Goal: Browse casually

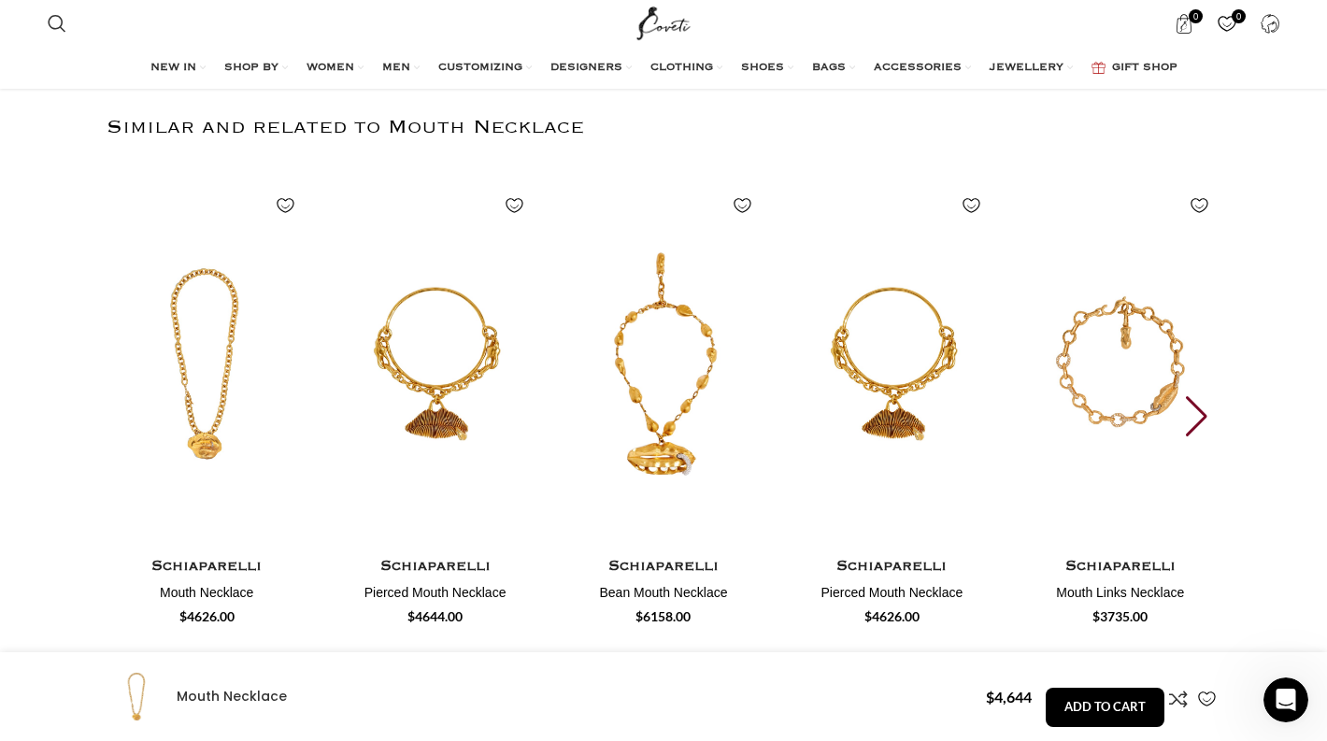
scroll to position [2895, 0]
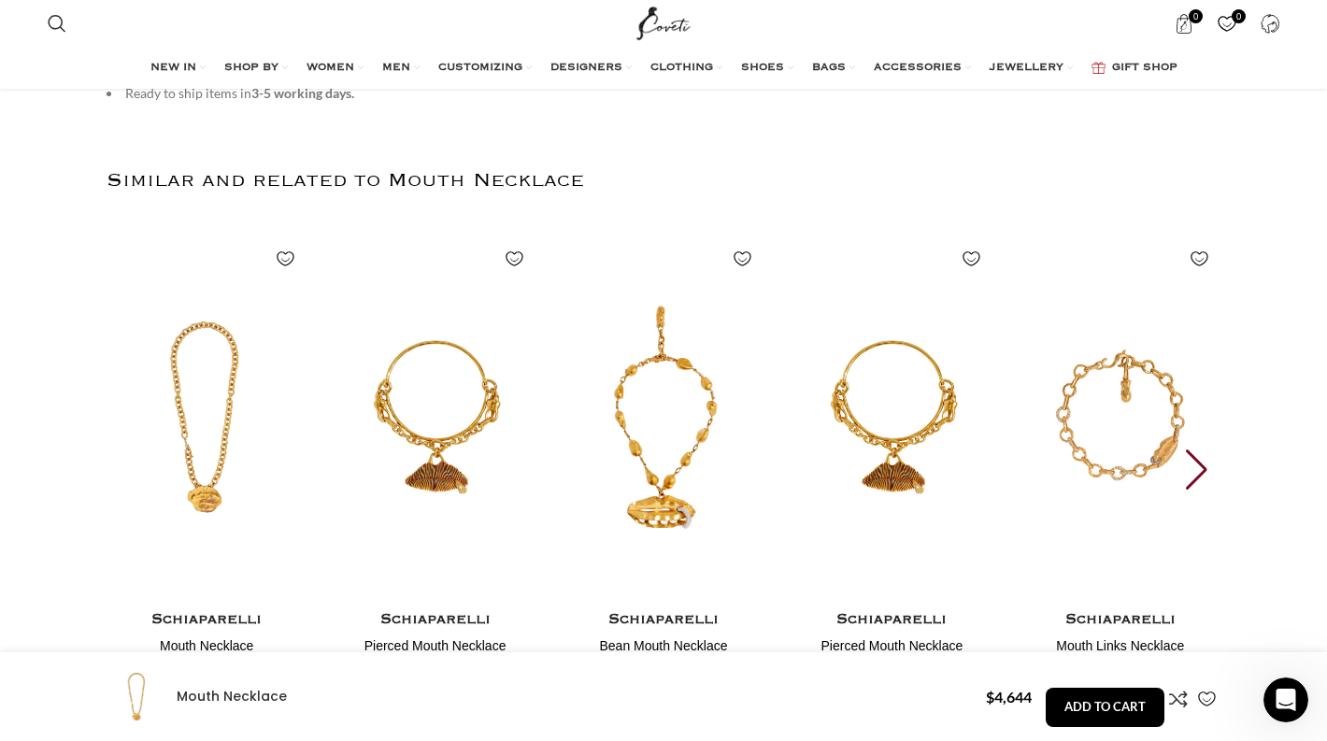
click at [1200, 467] on div "Next slide" at bounding box center [1197, 469] width 25 height 41
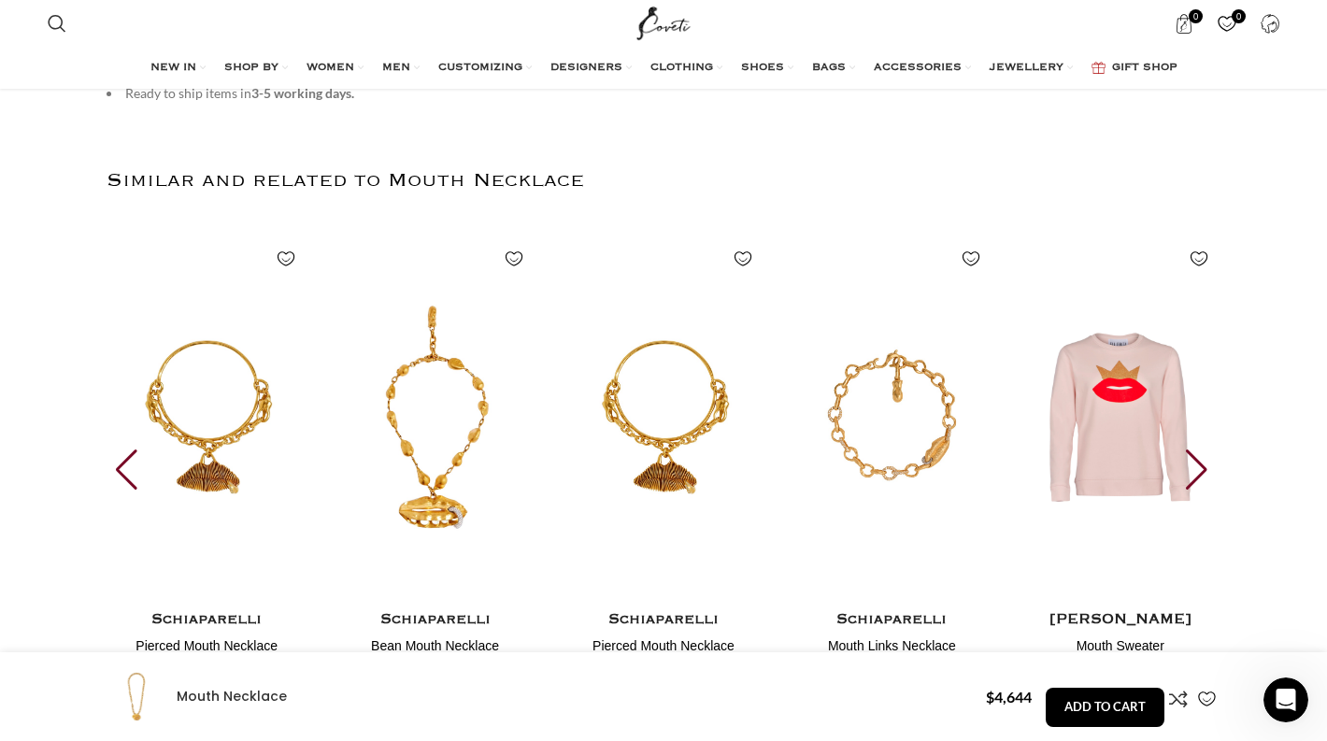
click at [1200, 467] on div "Next slide" at bounding box center [1197, 469] width 25 height 41
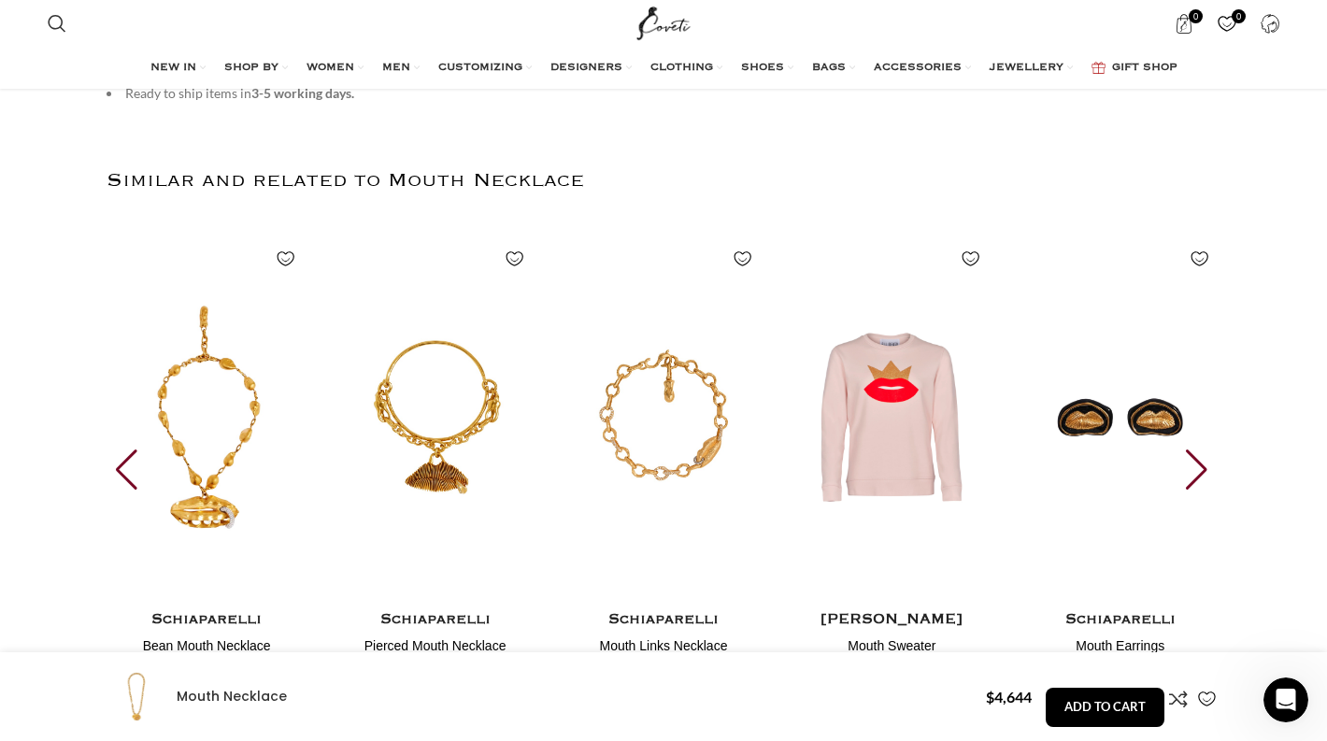
click at [1200, 467] on div "Next slide" at bounding box center [1197, 469] width 25 height 41
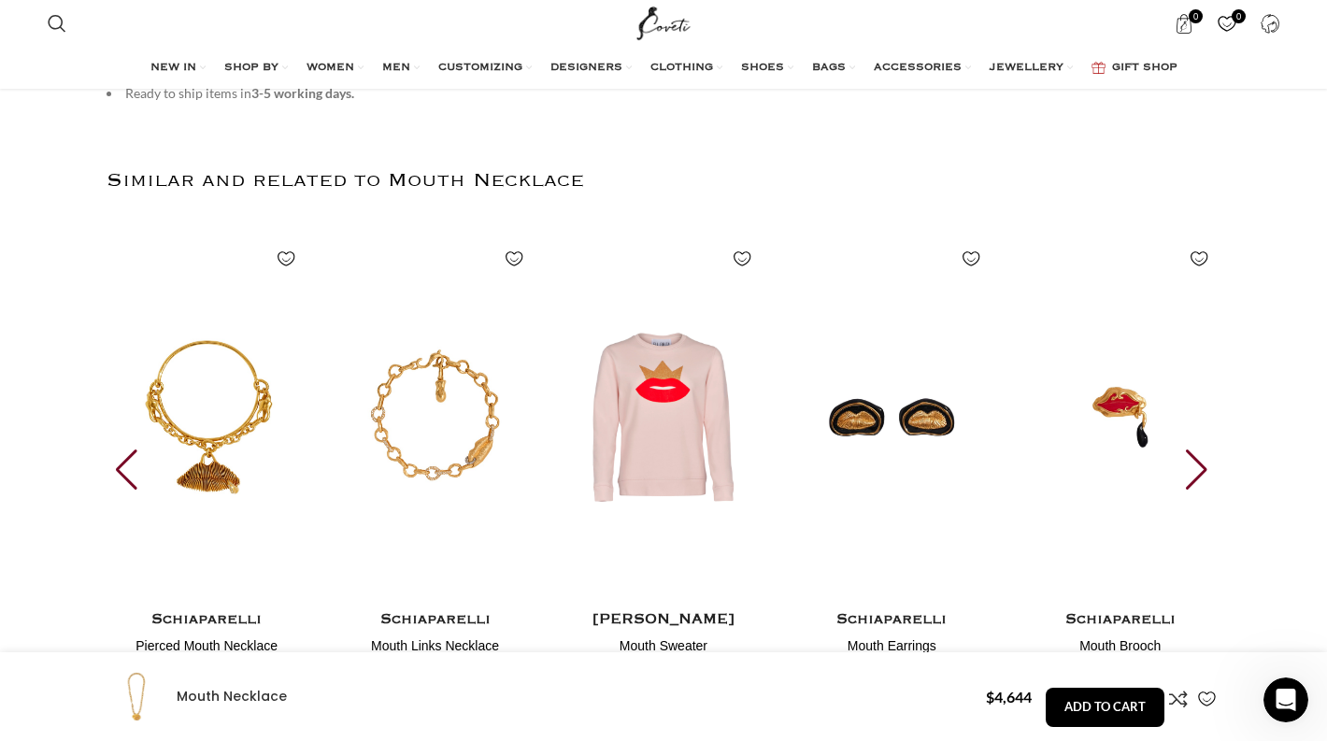
scroll to position [0, 589]
click at [1200, 467] on div "Next slide" at bounding box center [1197, 469] width 25 height 41
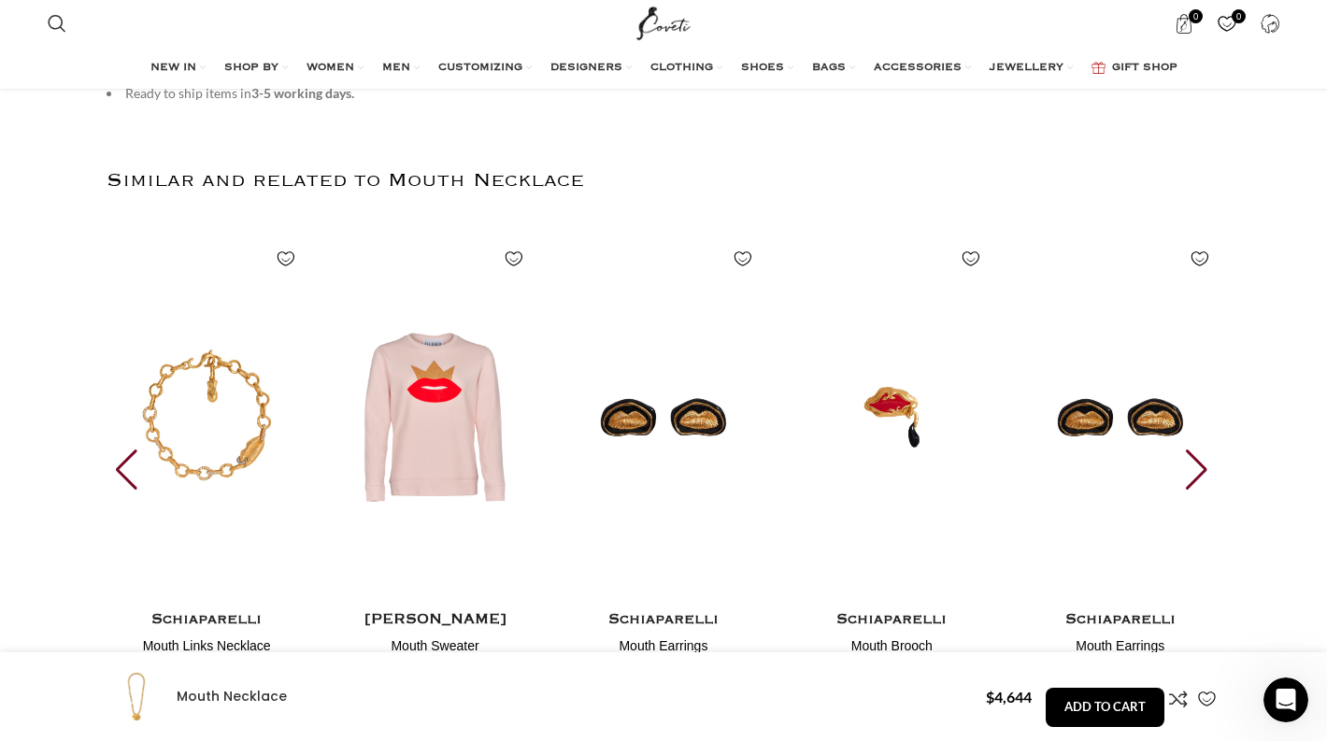
click at [1200, 467] on div "Next slide" at bounding box center [1197, 469] width 25 height 41
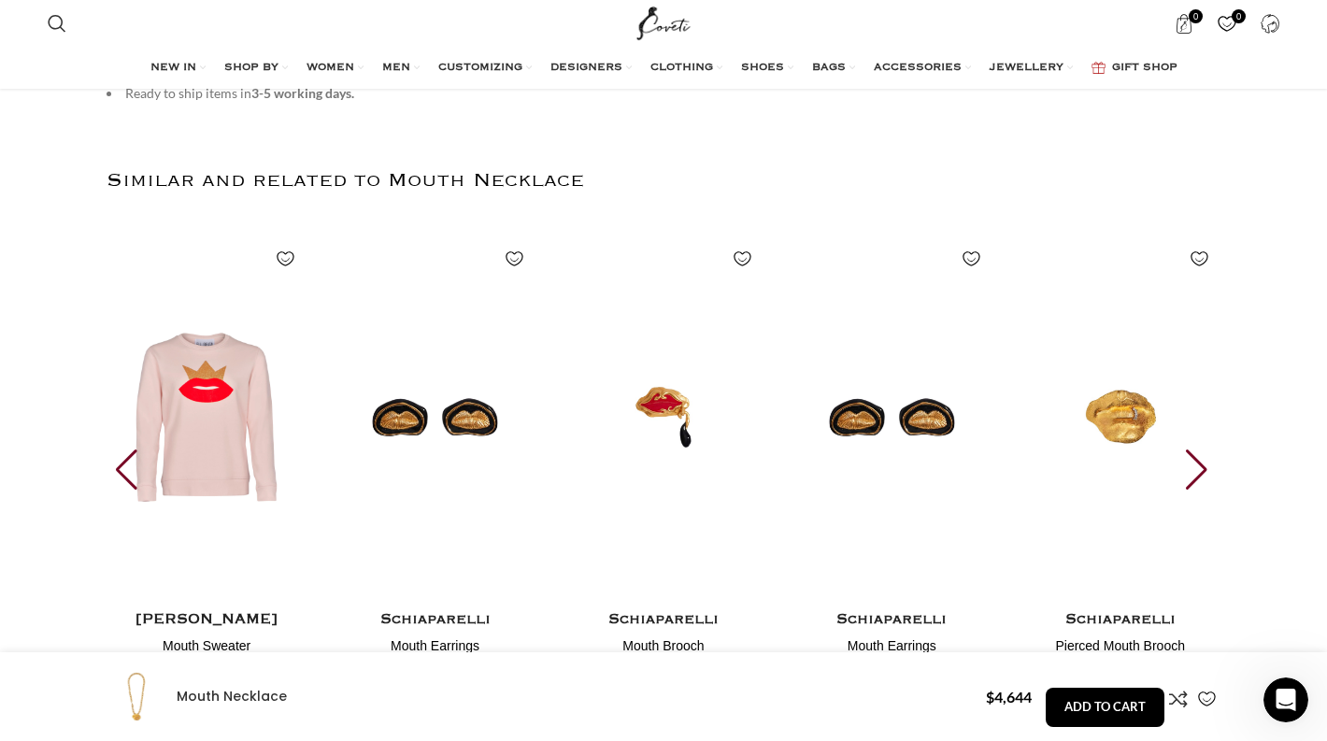
click at [1200, 467] on div "Next slide" at bounding box center [1197, 469] width 25 height 41
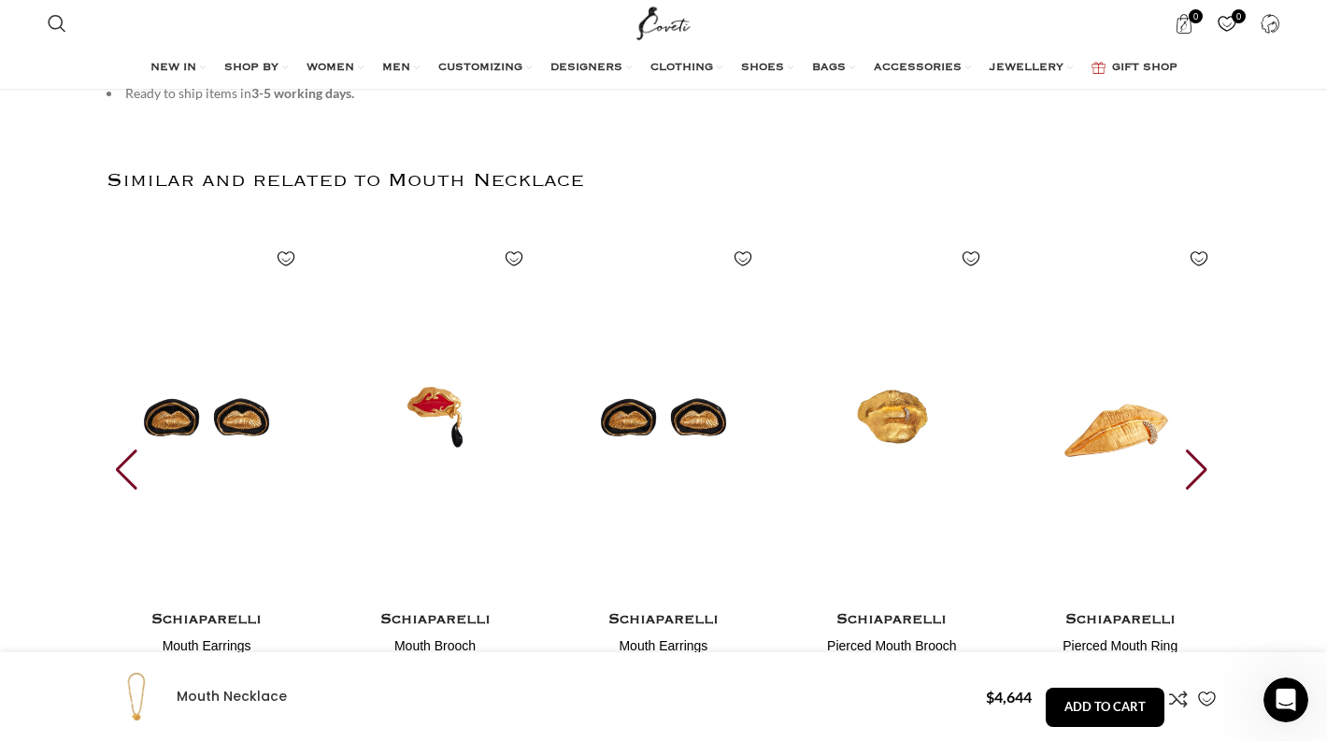
click at [1200, 467] on div "Next slide" at bounding box center [1197, 469] width 25 height 41
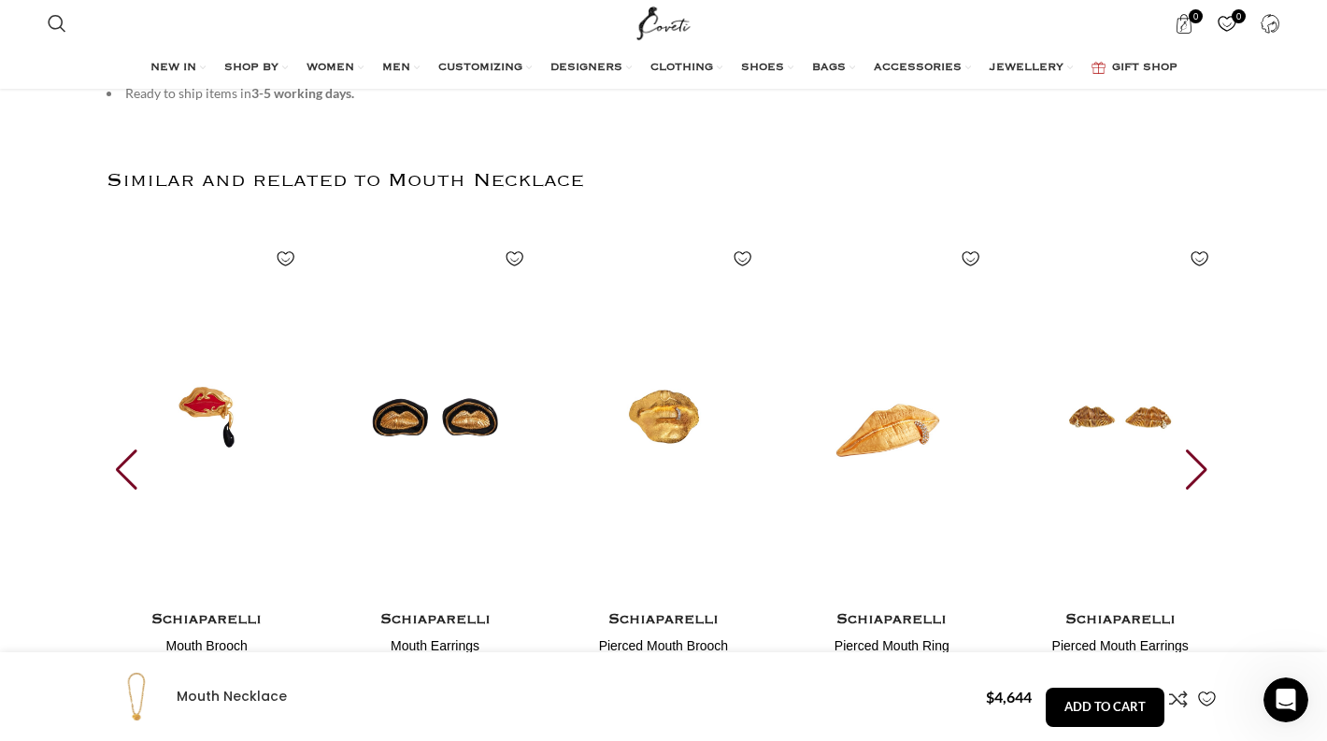
click at [1200, 467] on div "Next slide" at bounding box center [1197, 469] width 25 height 41
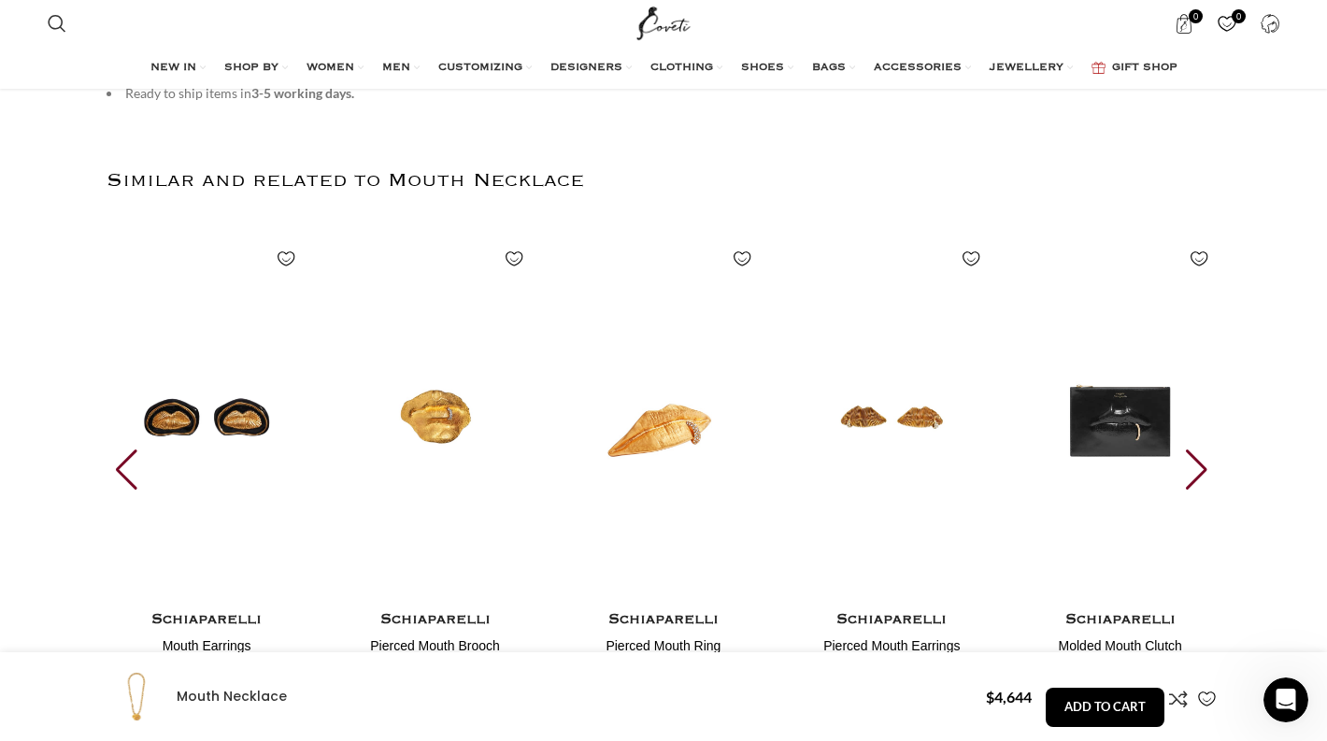
click at [1200, 467] on div "Next slide" at bounding box center [1197, 469] width 25 height 41
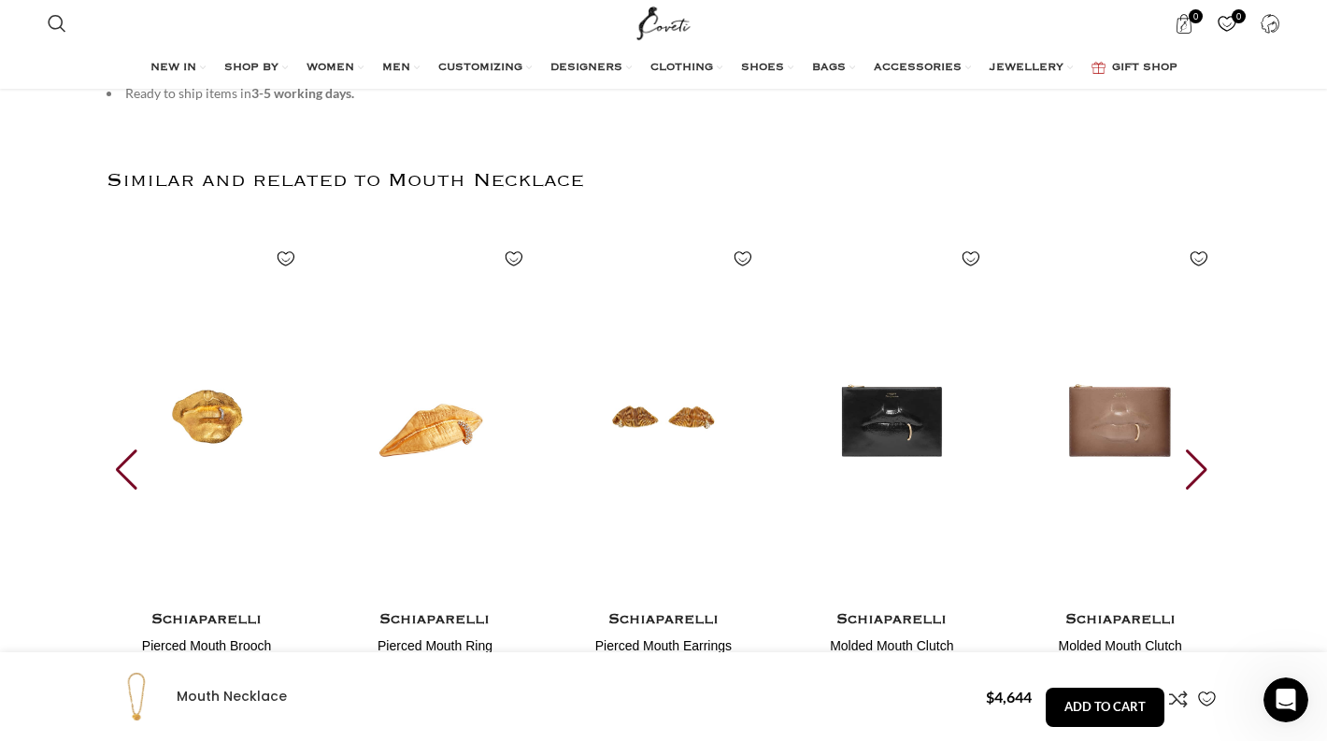
click at [1200, 467] on div "Next slide" at bounding box center [1197, 469] width 25 height 41
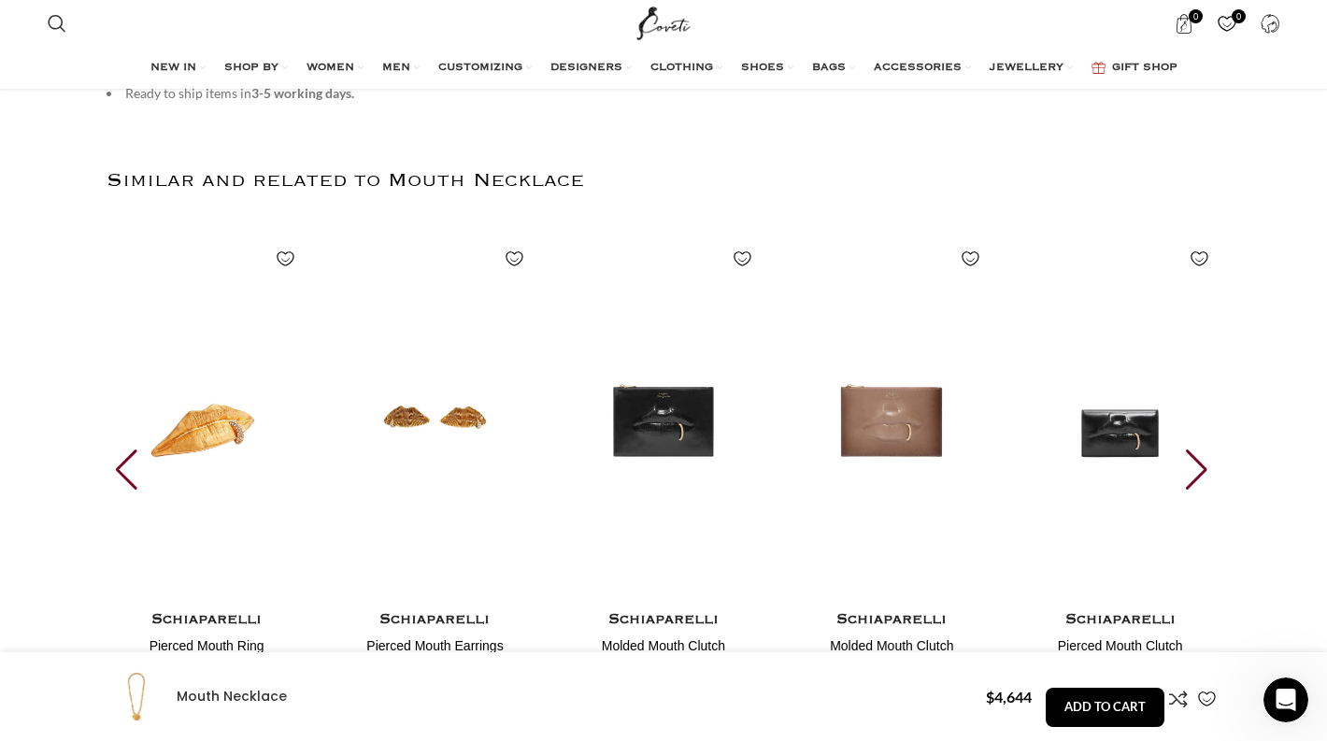
click at [1200, 467] on div "Next slide" at bounding box center [1197, 469] width 25 height 41
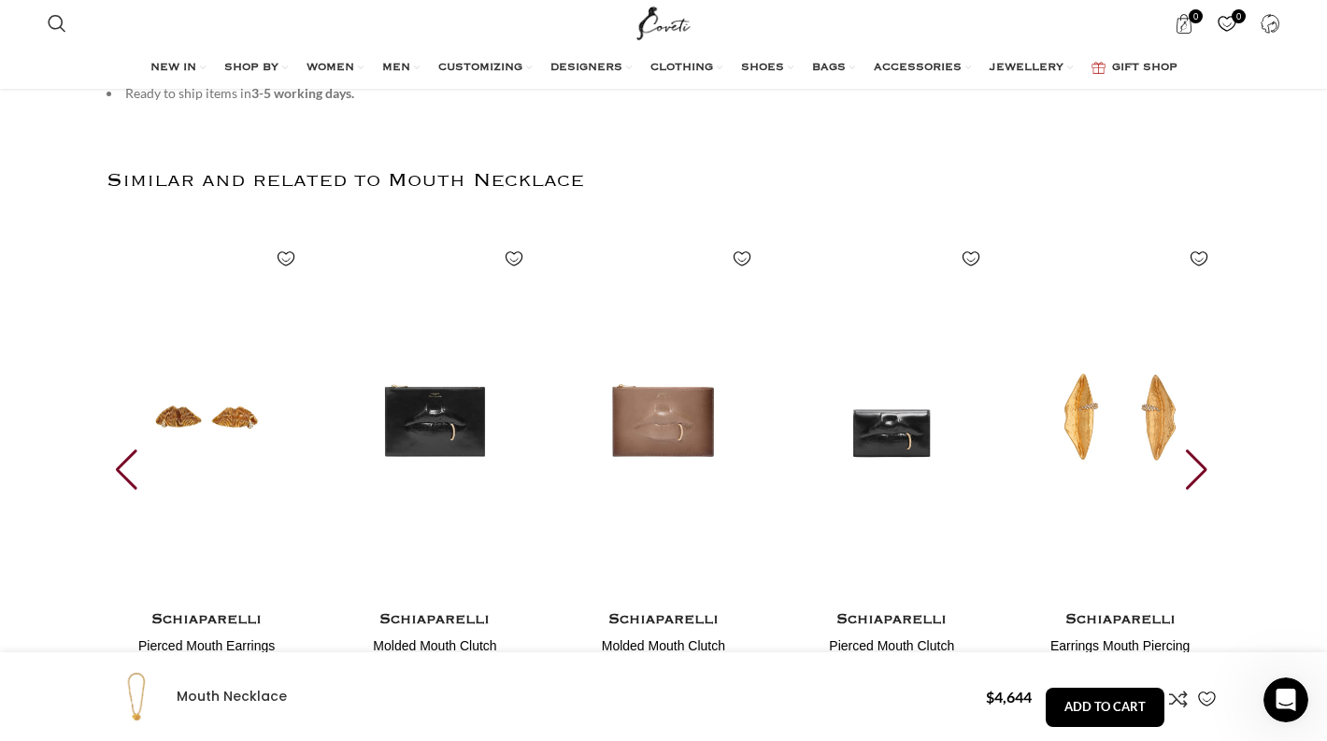
click at [1200, 467] on div "Next slide" at bounding box center [1197, 469] width 25 height 41
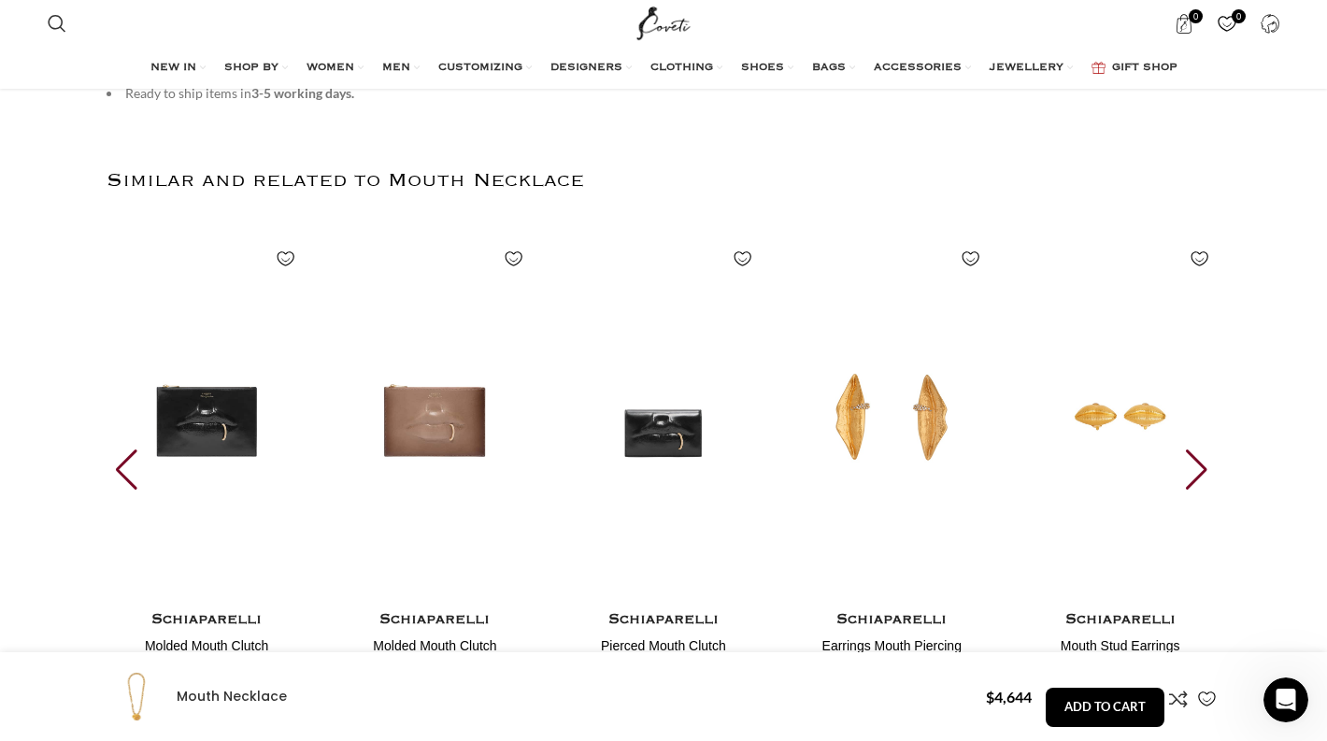
click at [1200, 467] on div "Next slide" at bounding box center [1197, 469] width 25 height 41
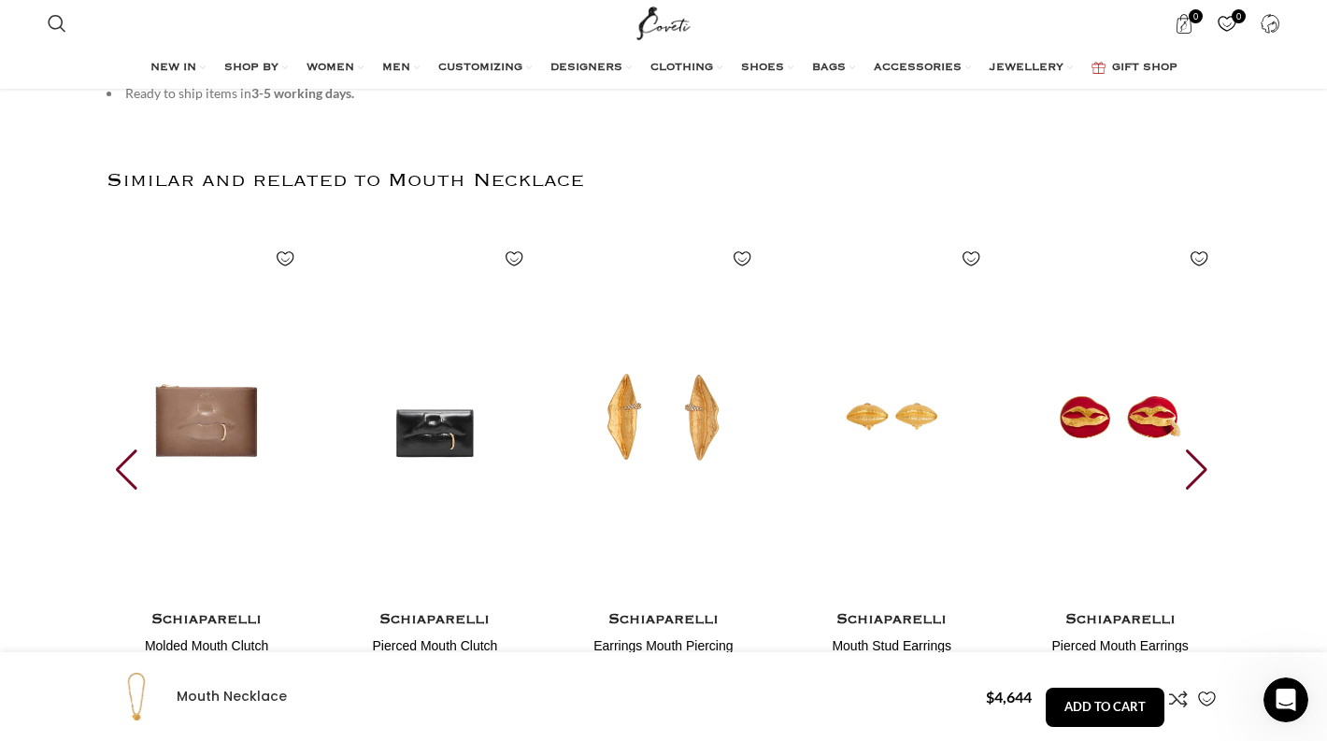
click at [1200, 467] on div "Next slide" at bounding box center [1197, 469] width 25 height 41
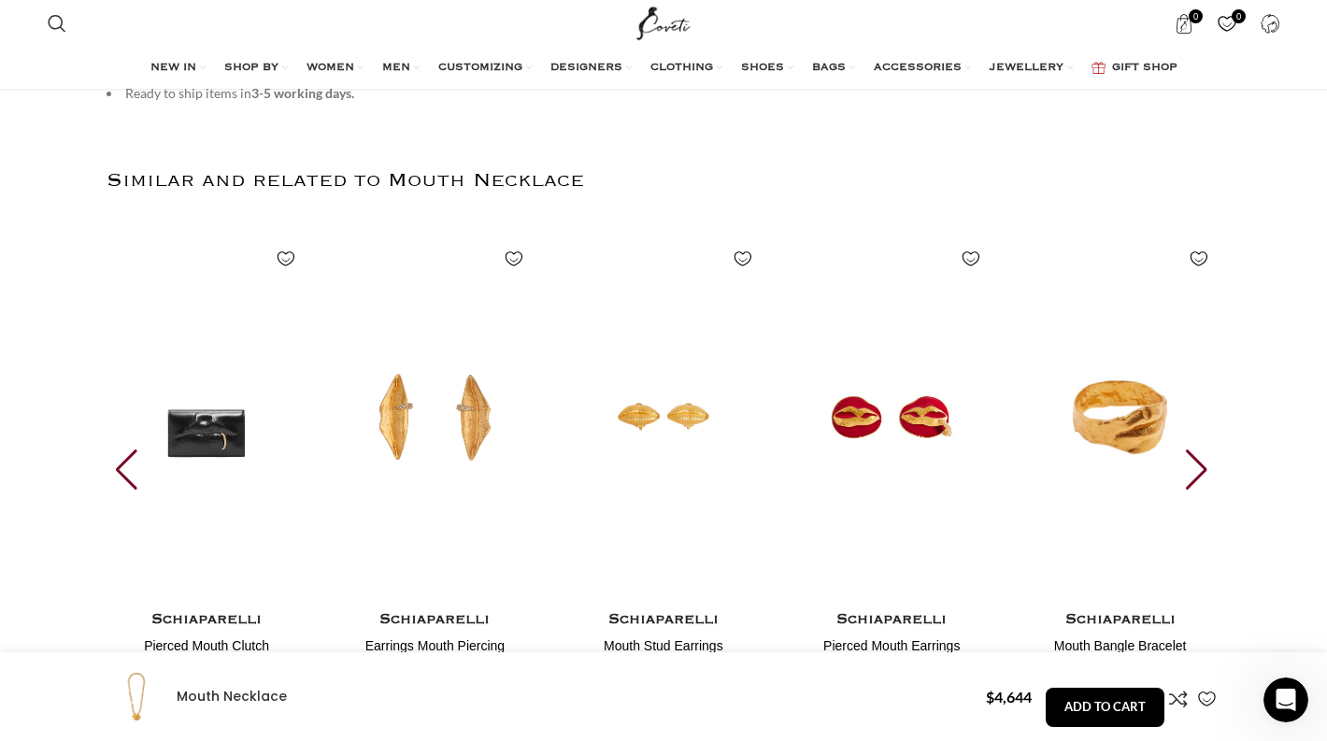
click at [1200, 467] on div "Next slide" at bounding box center [1197, 469] width 25 height 41
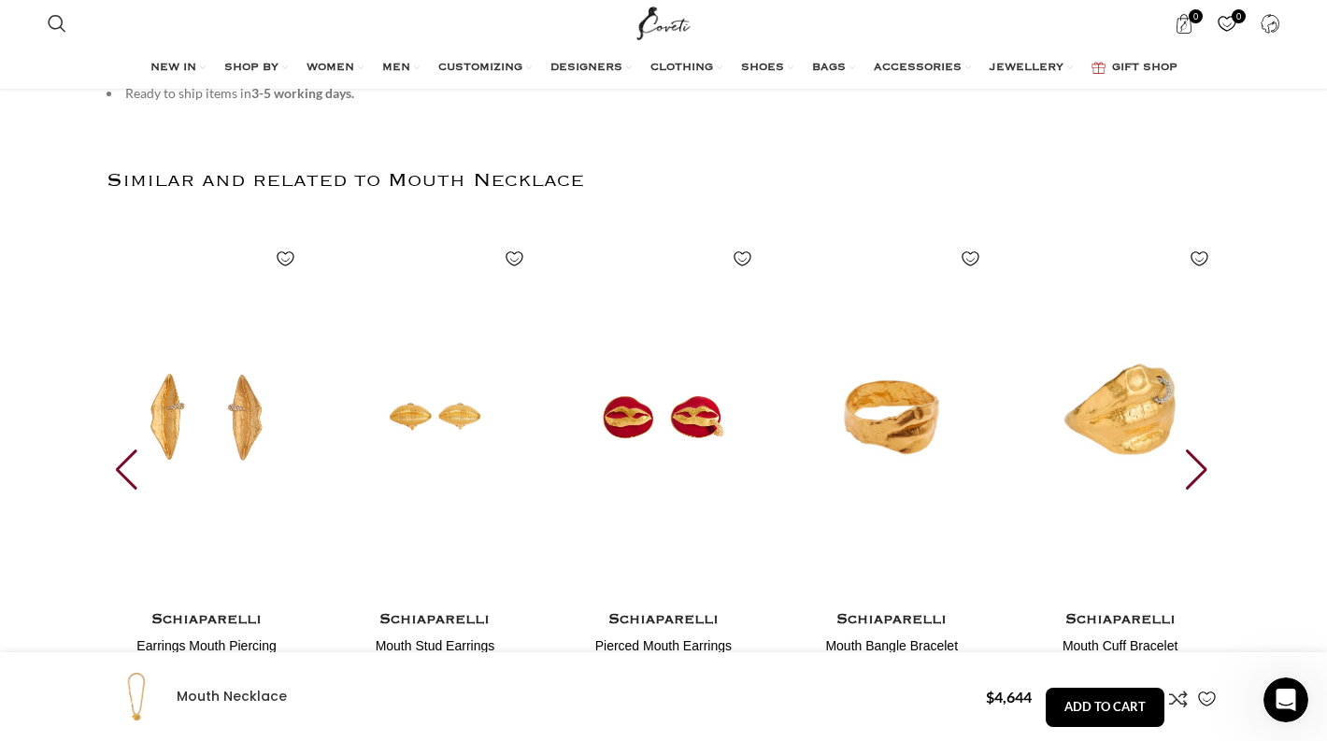
click at [1200, 467] on div "Next slide" at bounding box center [1197, 469] width 25 height 41
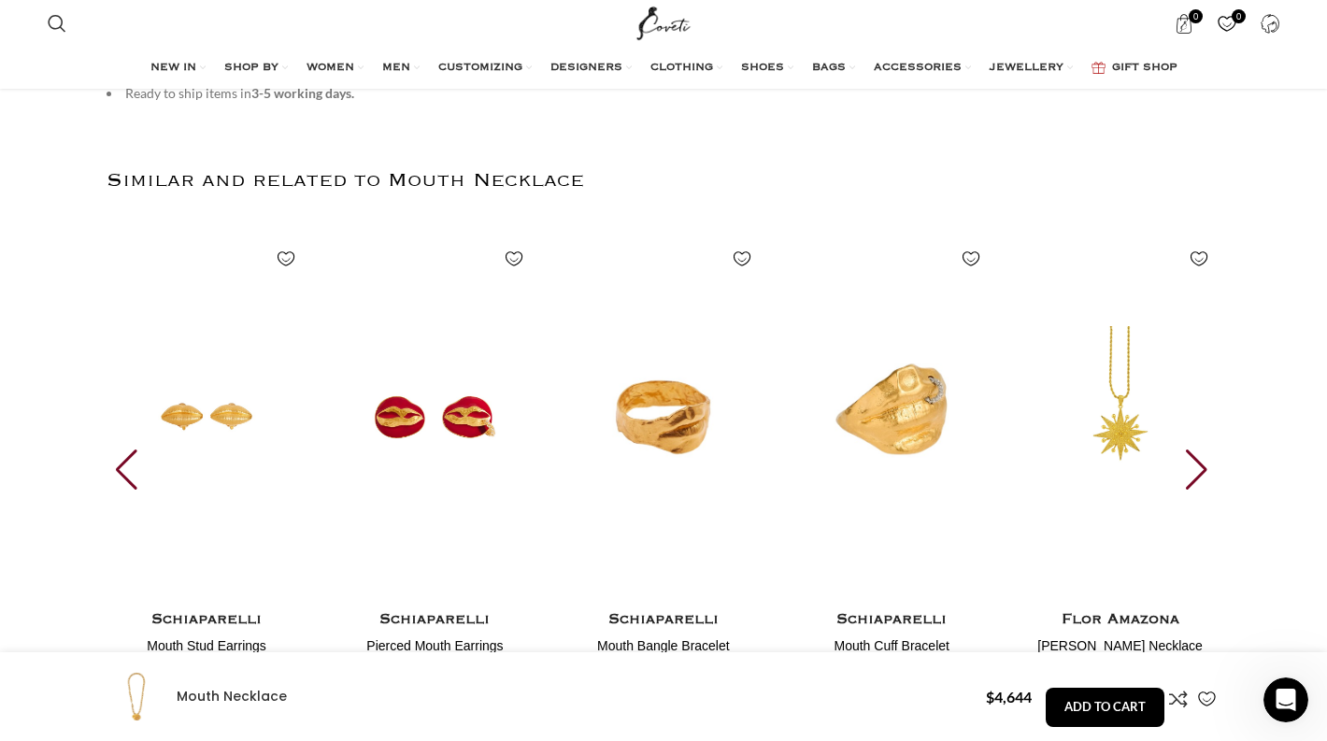
click at [1200, 467] on div "Next slide" at bounding box center [1197, 469] width 25 height 41
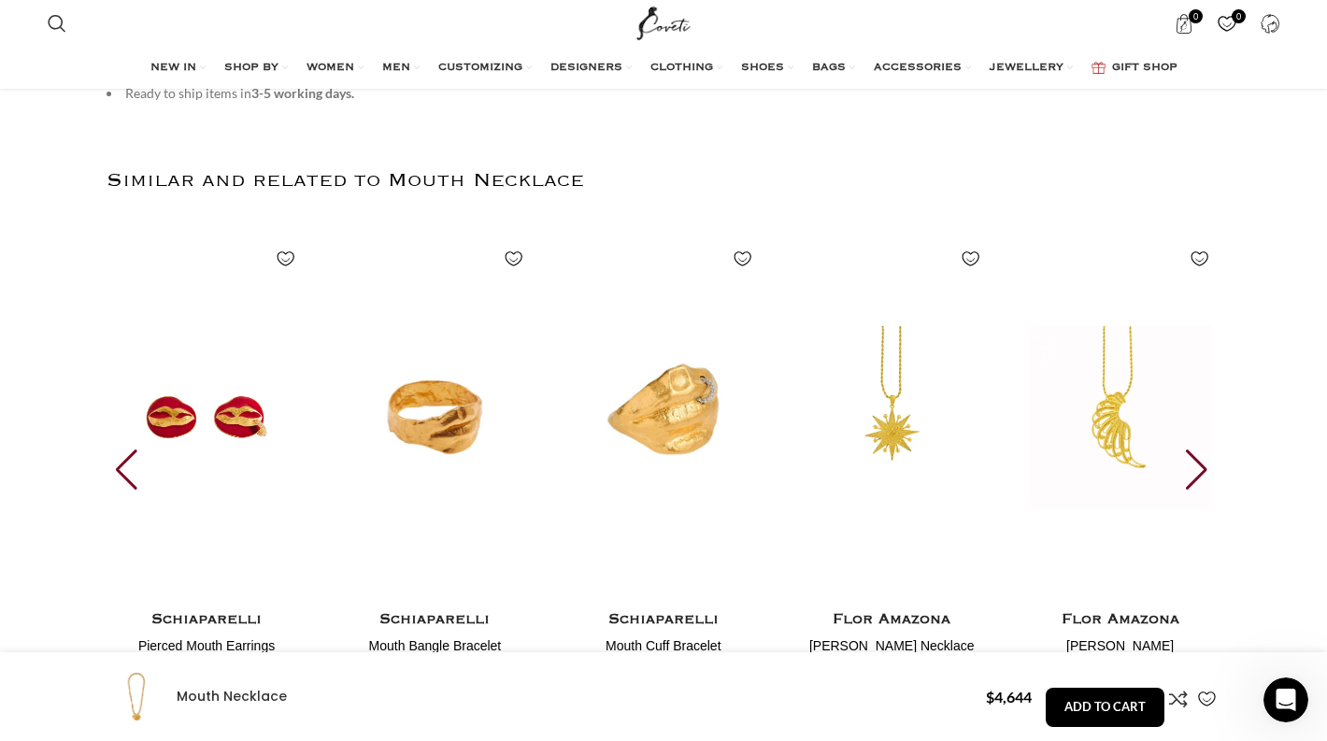
click at [1200, 466] on div "Next slide" at bounding box center [1197, 469] width 25 height 41
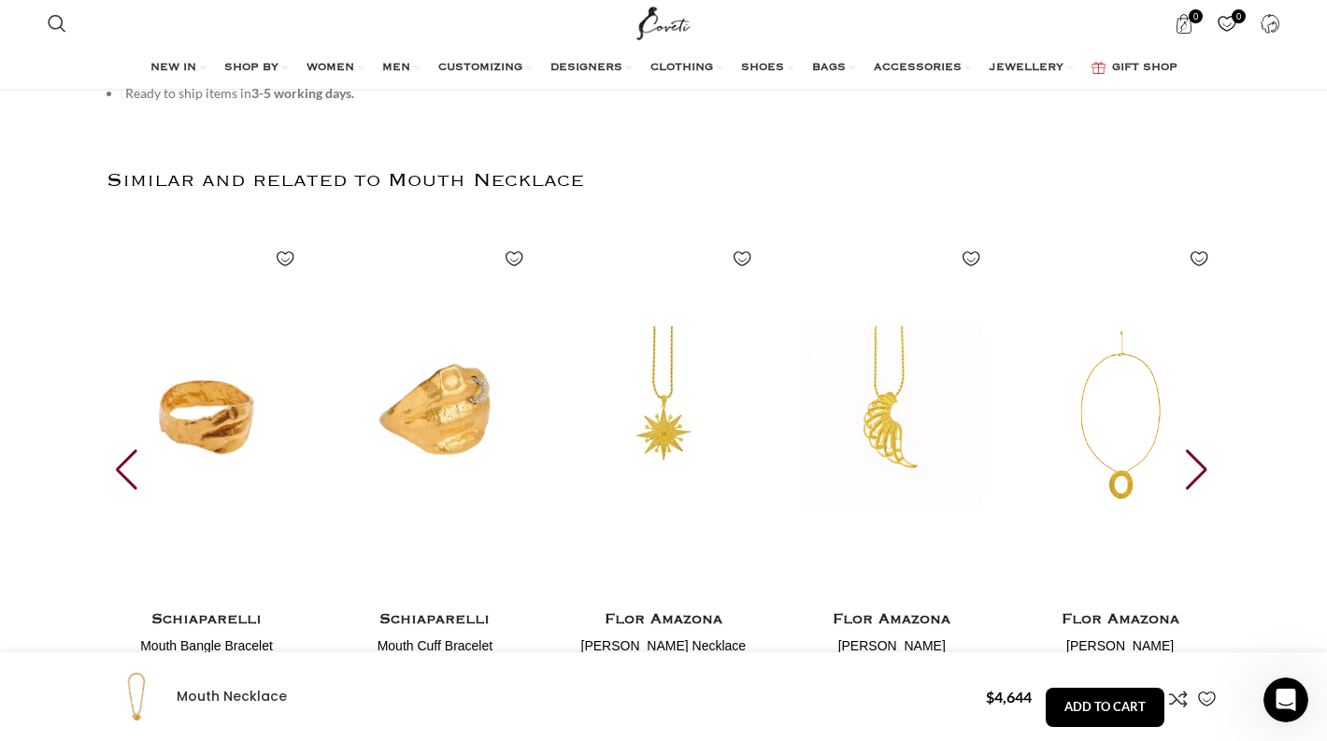
click at [1200, 466] on div "Next slide" at bounding box center [1197, 469] width 25 height 41
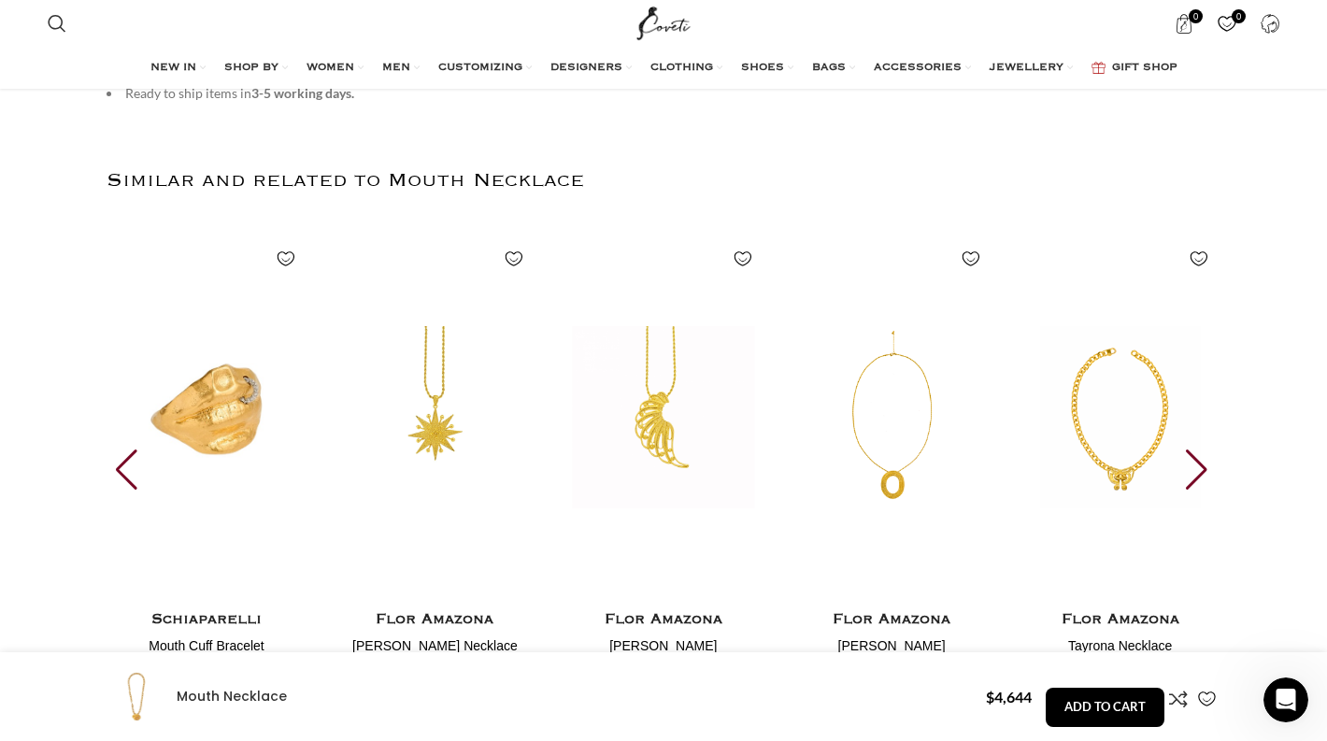
click at [1200, 466] on div "Next slide" at bounding box center [1197, 469] width 25 height 41
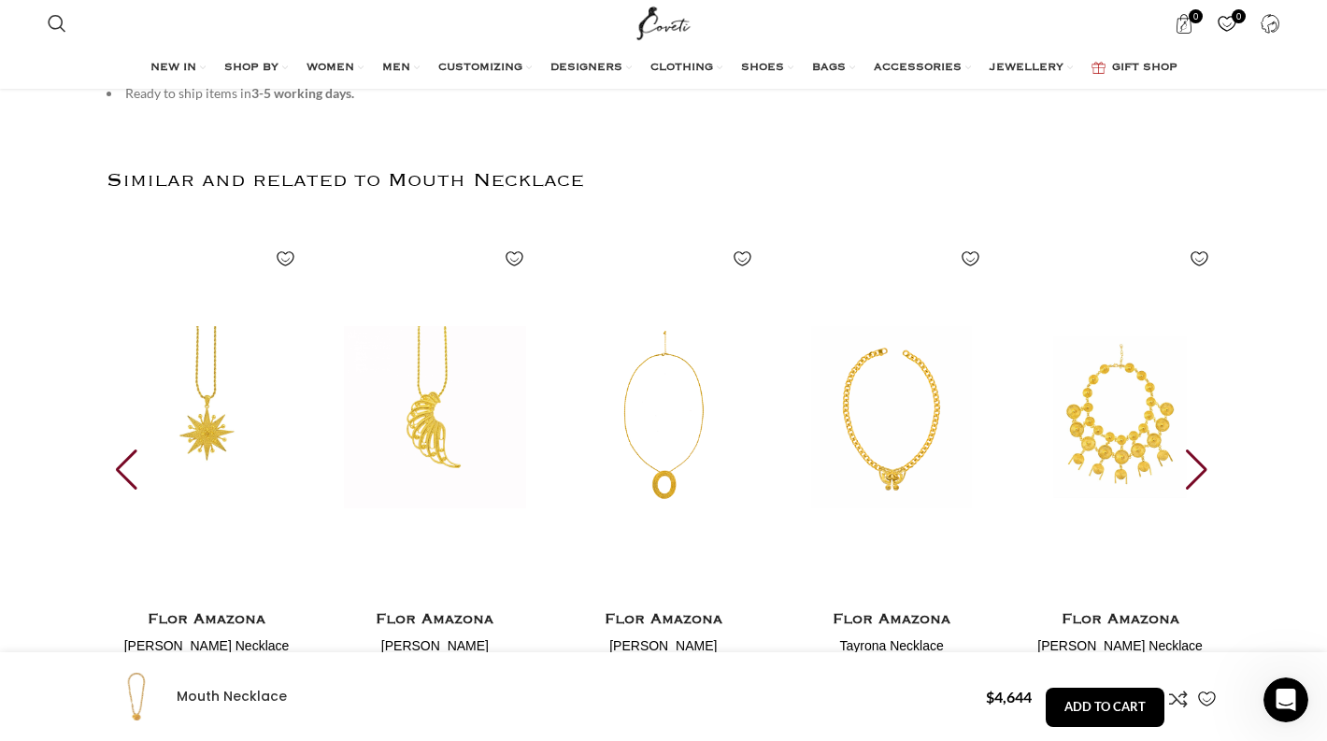
click at [1200, 466] on div "Next slide" at bounding box center [1197, 469] width 25 height 41
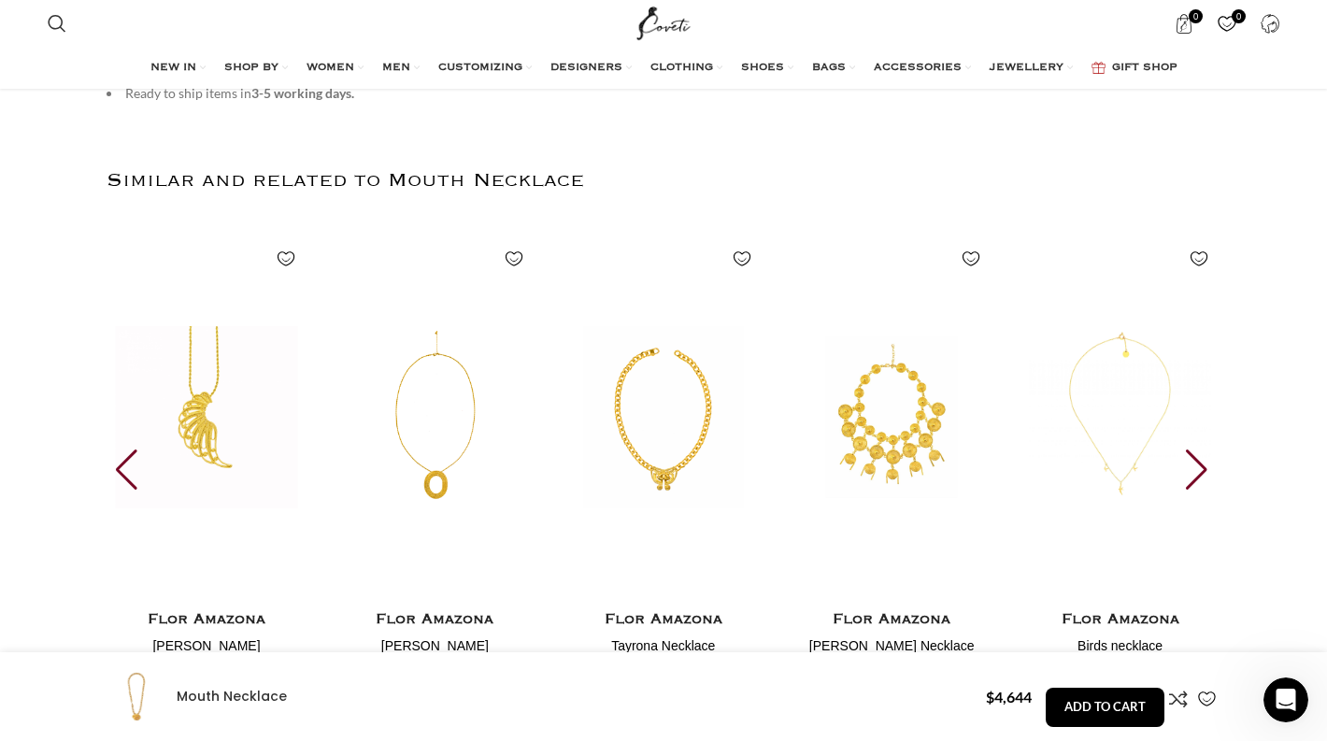
click at [1200, 466] on div "Next slide" at bounding box center [1197, 469] width 25 height 41
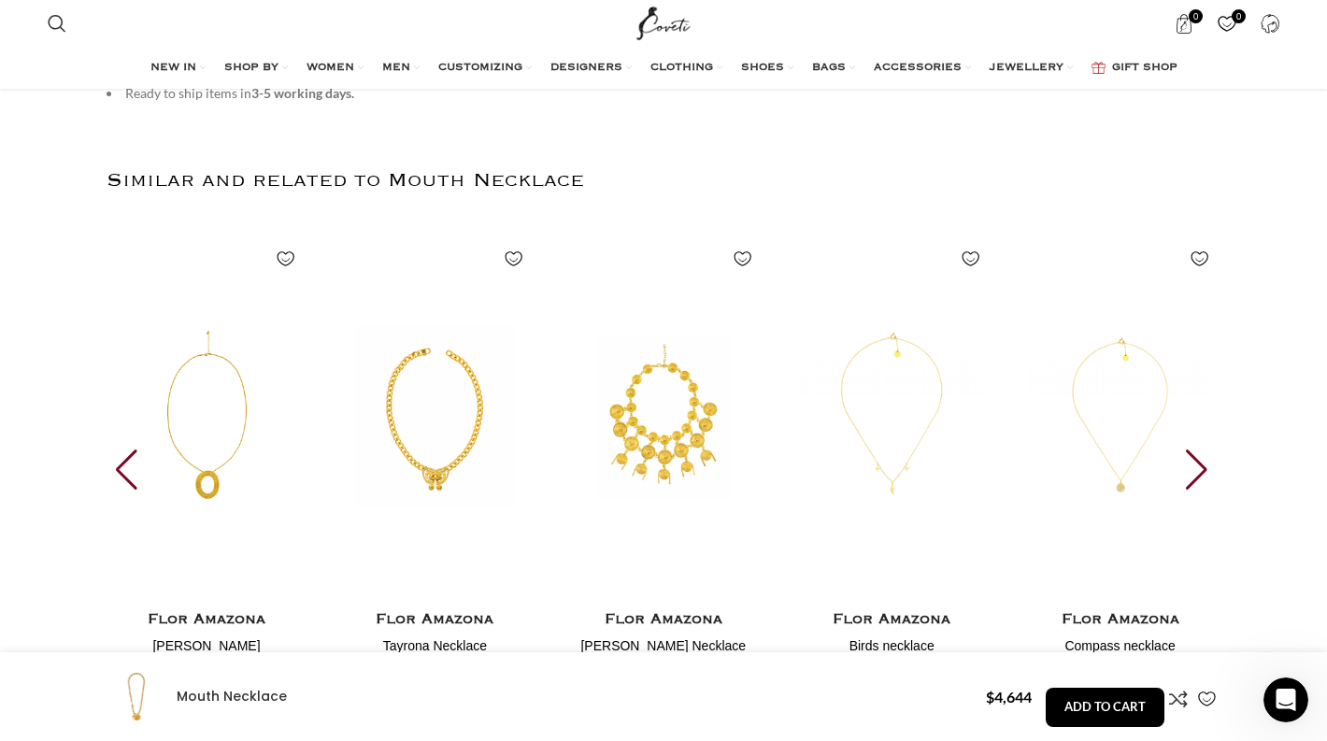
click at [1200, 466] on div "Next slide" at bounding box center [1197, 469] width 25 height 41
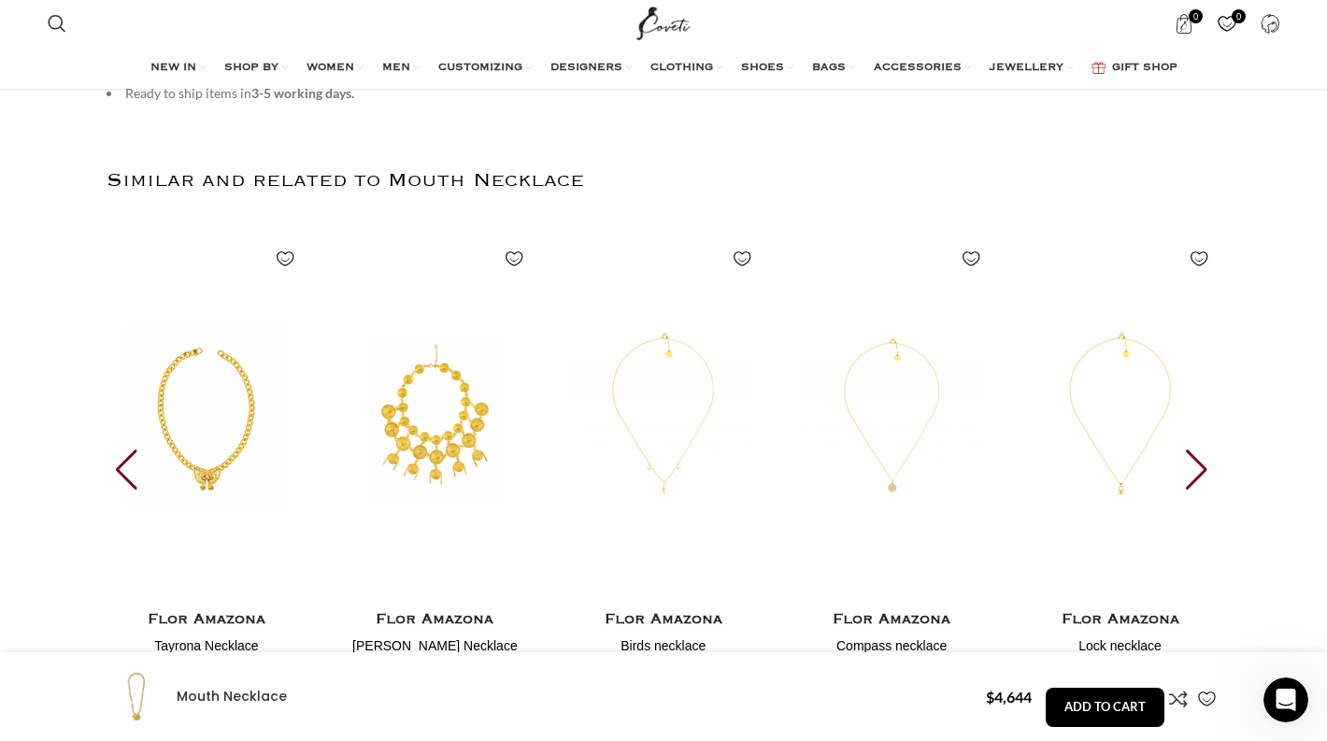
click at [1200, 466] on div "Next slide" at bounding box center [1197, 469] width 25 height 41
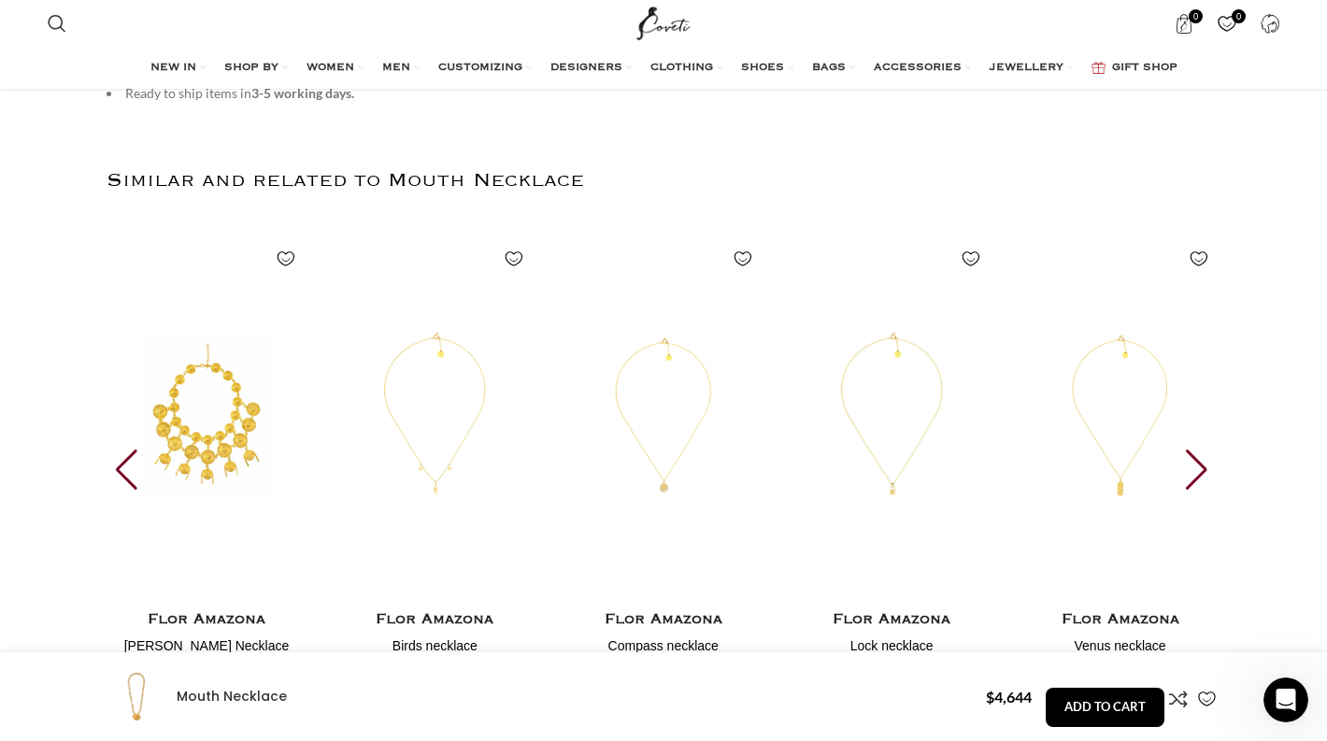
click at [1200, 466] on div "Next slide" at bounding box center [1197, 469] width 25 height 41
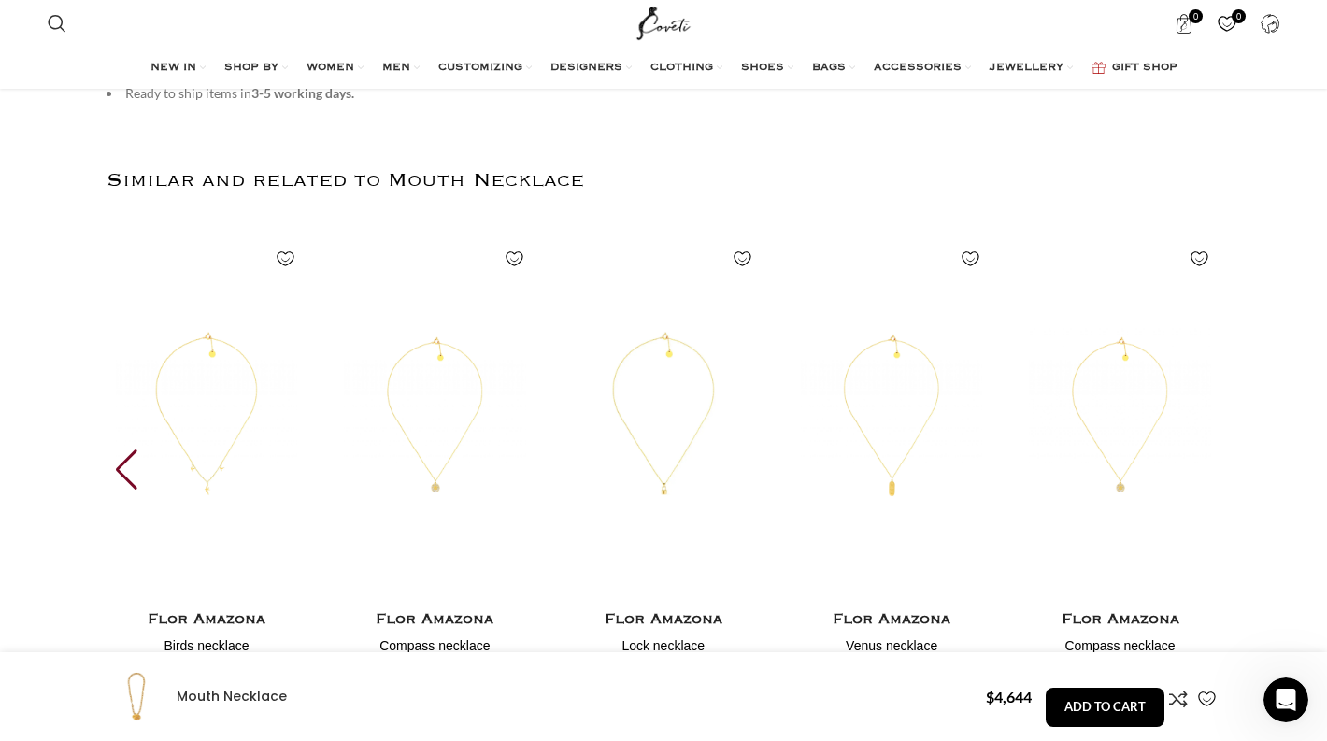
click at [1200, 466] on img "30 / 30" at bounding box center [1119, 417] width 200 height 374
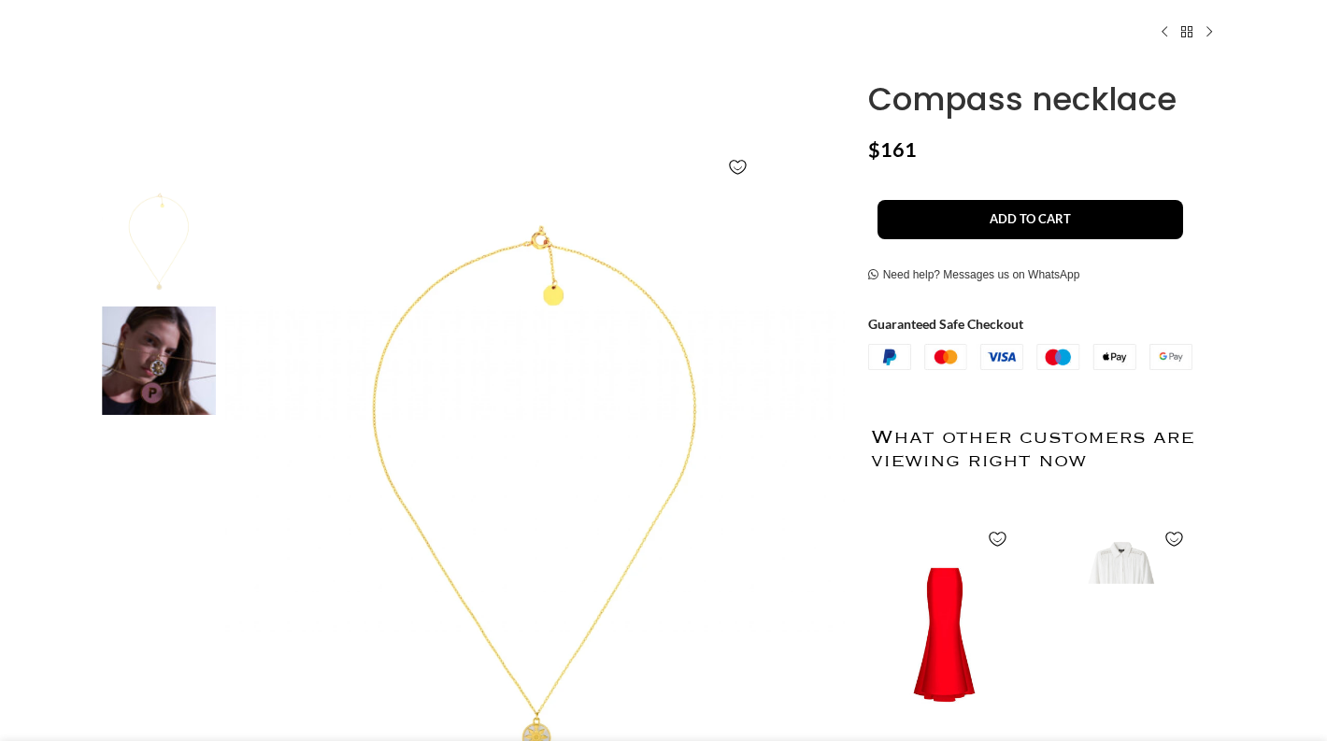
scroll to position [374, 0]
